Goal: Task Accomplishment & Management: Complete application form

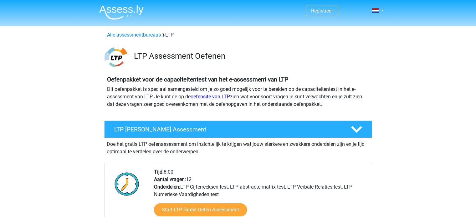
scroll to position [77, 0]
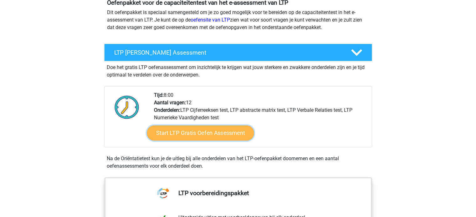
click at [194, 130] on link "Start LTP Gratis Oefen Assessment" at bounding box center [200, 133] width 107 height 15
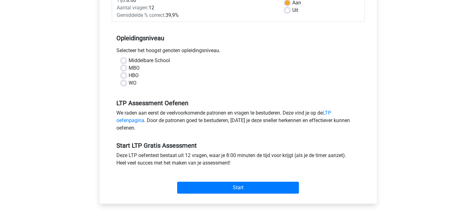
scroll to position [107, 0]
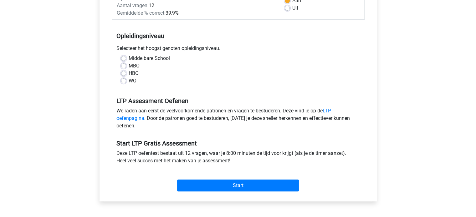
click at [131, 83] on label "WO" at bounding box center [133, 81] width 8 height 8
click at [126, 83] on input "WO" at bounding box center [123, 80] width 5 height 6
radio input "true"
click at [186, 124] on div "We raden aan eerst de veelvoorkomende patronen en vragen te bestuderen. Deze vi…" at bounding box center [238, 119] width 253 height 25
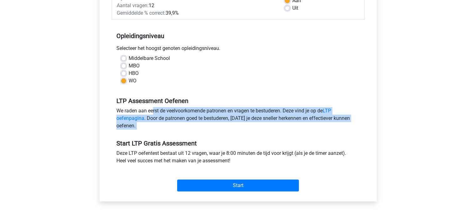
click at [186, 124] on div "We raden aan eerst de veelvoorkomende patronen en vragen te bestuderen. Deze vi…" at bounding box center [238, 119] width 253 height 25
